Goal: Task Accomplishment & Management: Manage account settings

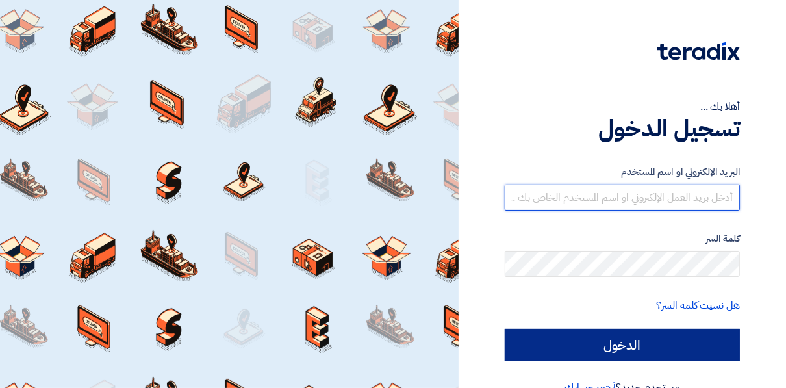
type input "yasmin.ahmed@asecautomation.com"
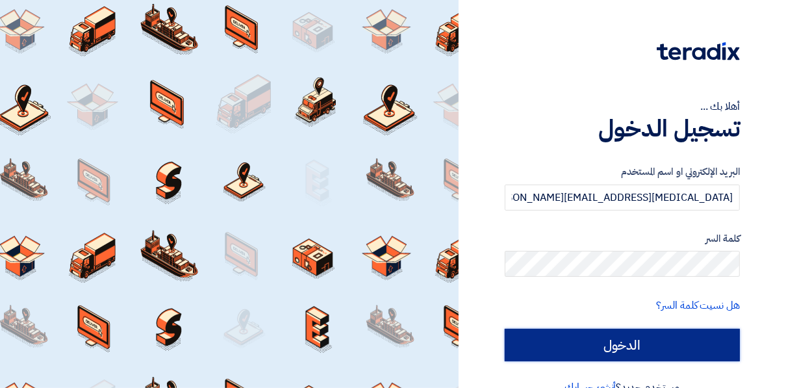
click at [664, 334] on input "الدخول" at bounding box center [622, 345] width 235 height 32
